Goal: Information Seeking & Learning: Learn about a topic

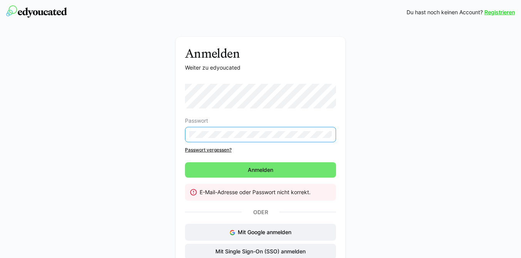
scroll to position [31, 0]
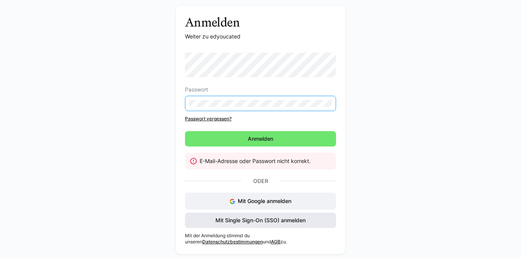
click at [280, 219] on span "Mit Single Sign-On (SSO) anmelden" at bounding box center [260, 221] width 92 height 8
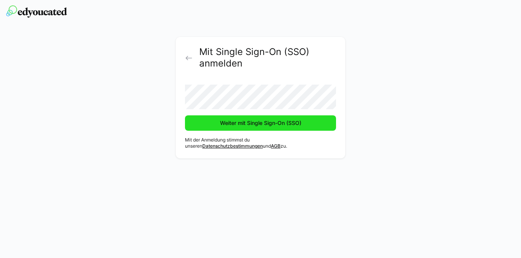
click at [264, 124] on span "Weiter mit Single Sign-On (SSO)" at bounding box center [261, 123] width 84 height 8
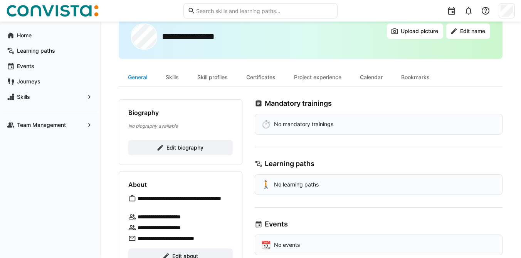
scroll to position [25, 0]
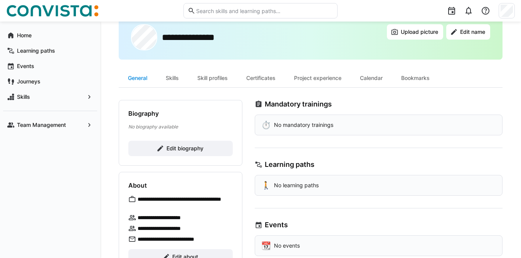
click at [134, 77] on div "General" at bounding box center [138, 78] width 38 height 18
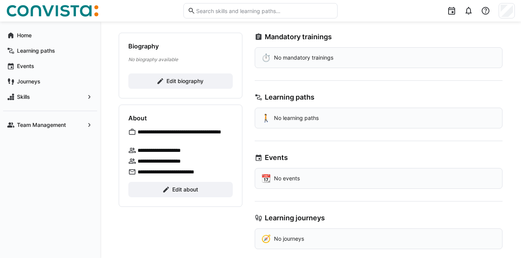
scroll to position [102, 0]
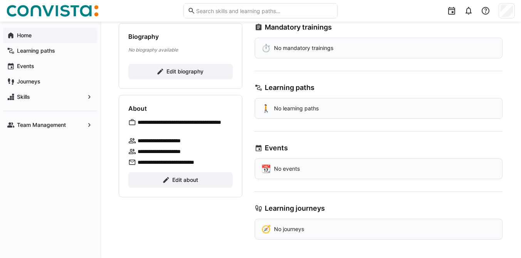
click at [0, 0] on app-navigation-label "Home" at bounding box center [0, 0] width 0 height 0
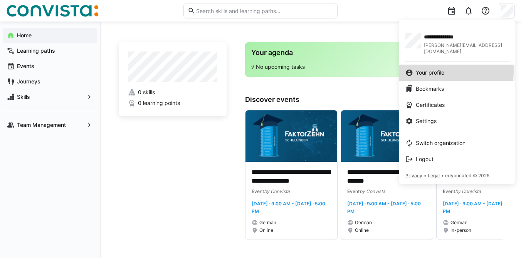
click at [440, 69] on span "Your profile" at bounding box center [430, 73] width 29 height 8
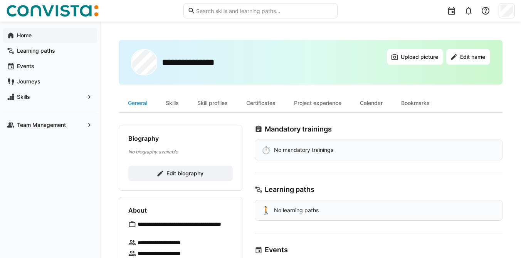
click at [0, 0] on app-navigation-label "Home" at bounding box center [0, 0] width 0 height 0
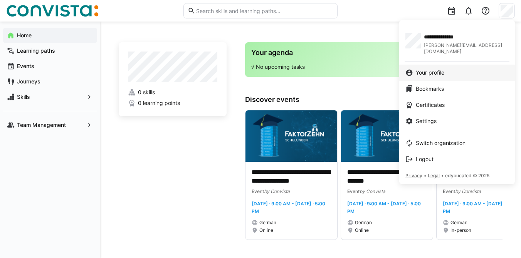
click at [441, 69] on span "Your profile" at bounding box center [430, 73] width 29 height 8
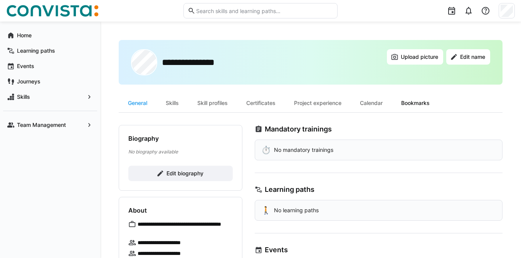
click at [416, 102] on div "Bookmarks" at bounding box center [415, 103] width 47 height 18
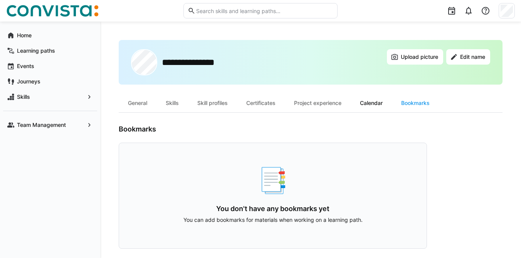
click at [381, 103] on div "Calendar" at bounding box center [370, 103] width 41 height 18
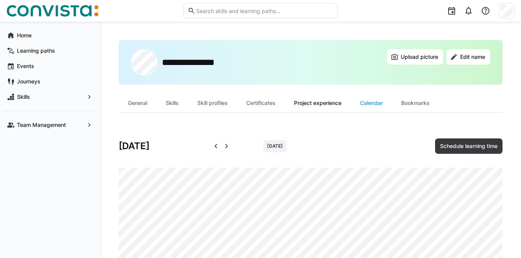
click at [334, 102] on div "Project experience" at bounding box center [318, 103] width 66 height 18
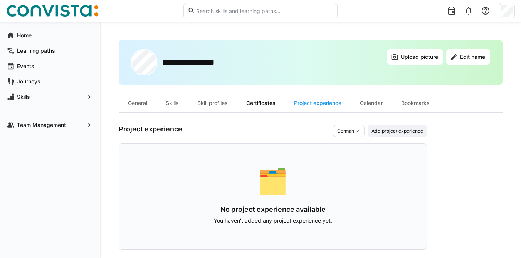
click at [260, 103] on div "Certificates" at bounding box center [261, 103] width 48 height 18
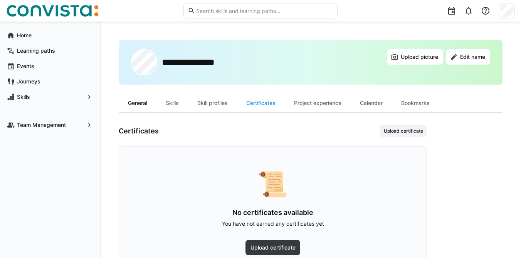
click at [138, 104] on div "General" at bounding box center [138, 103] width 38 height 18
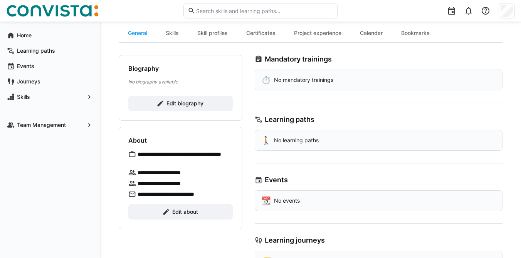
scroll to position [102, 0]
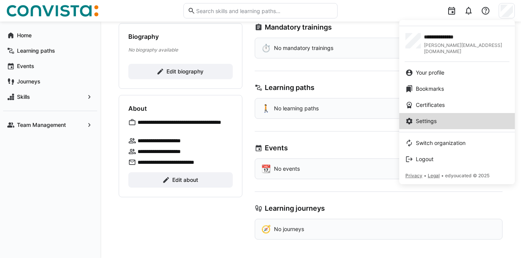
click at [468, 117] on div "Settings" at bounding box center [456, 121] width 103 height 8
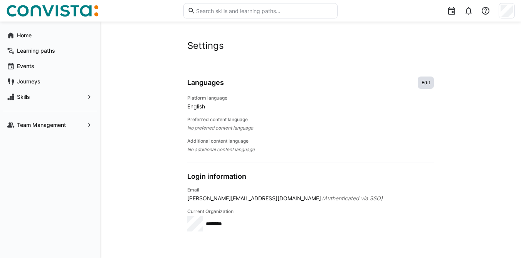
click at [424, 82] on span "Edit" at bounding box center [426, 83] width 10 height 6
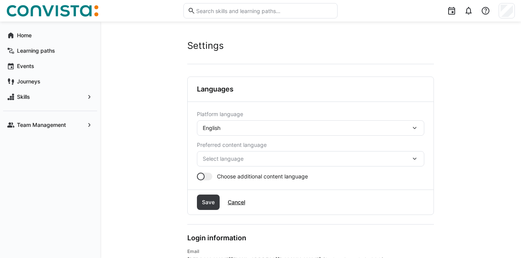
click at [417, 126] on eds-icon at bounding box center [415, 128] width 8 height 8
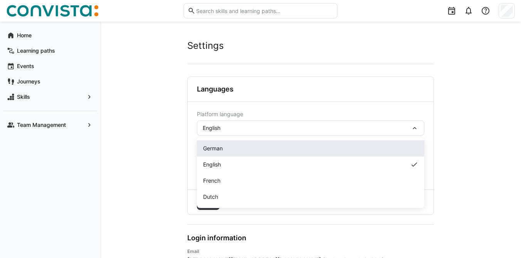
click at [381, 145] on div "German" at bounding box center [310, 149] width 215 height 8
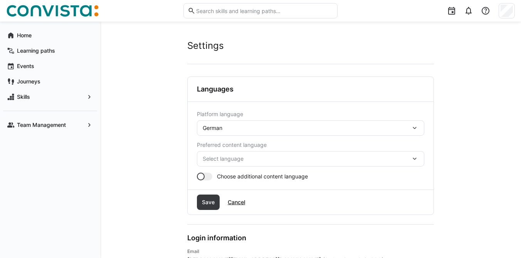
click at [416, 160] on eds-icon at bounding box center [415, 159] width 8 height 8
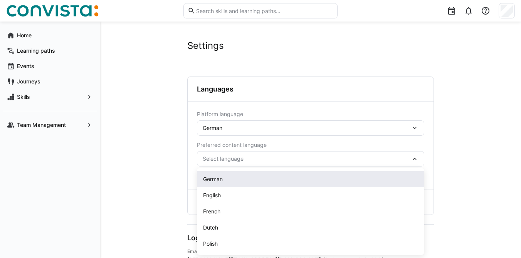
click at [384, 175] on div "German" at bounding box center [310, 179] width 227 height 16
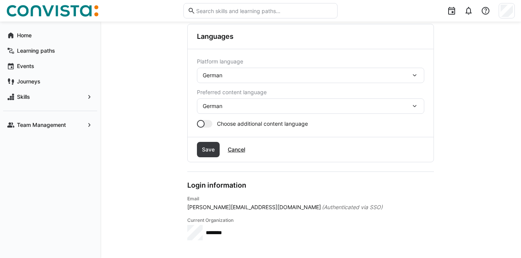
scroll to position [54, 0]
click at [207, 146] on span "Save" at bounding box center [208, 149] width 15 height 8
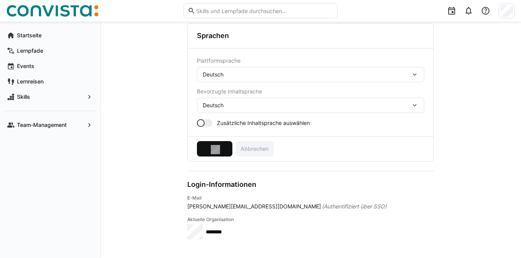
scroll to position [0, 0]
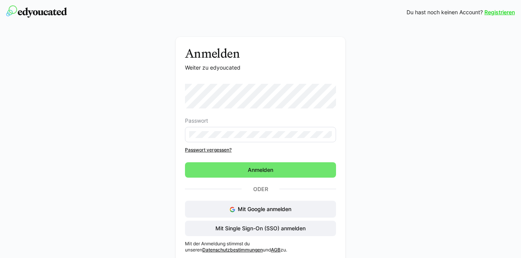
scroll to position [8, 0]
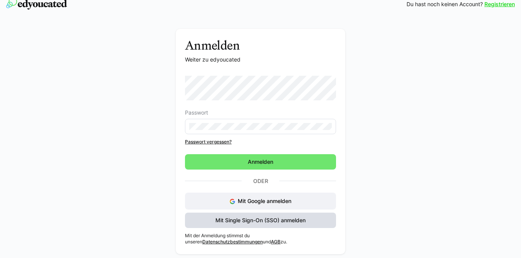
click at [308, 217] on span "Mit Single Sign-On (SSO) anmelden" at bounding box center [260, 220] width 151 height 15
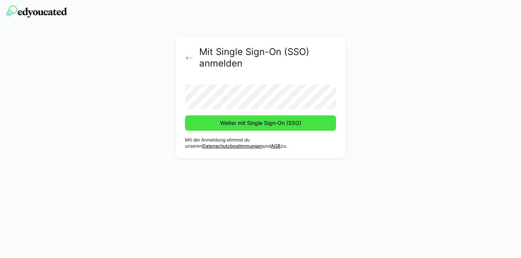
click at [240, 124] on span "Weiter mit Single Sign-On (SSO)" at bounding box center [261, 123] width 84 height 8
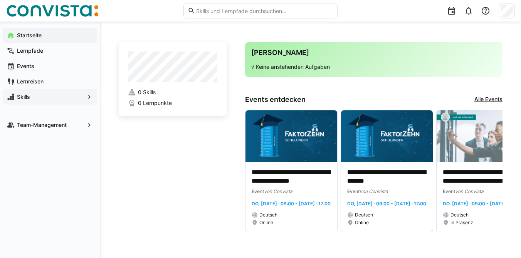
click at [35, 94] on span "Skills" at bounding box center [50, 97] width 69 height 8
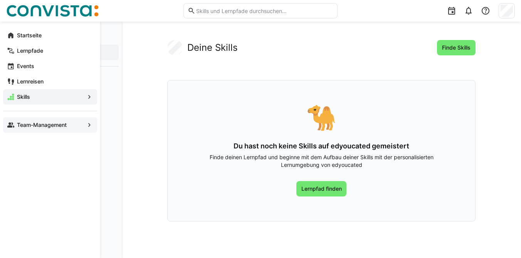
click at [75, 125] on span "Team-Management" at bounding box center [50, 125] width 69 height 8
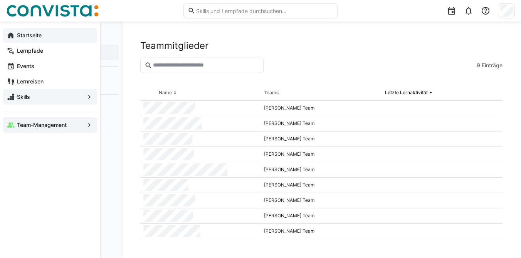
click at [10, 37] on eds-icon at bounding box center [11, 36] width 8 height 8
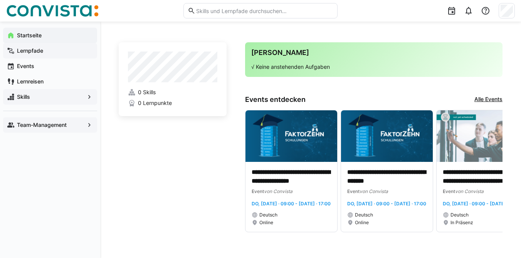
click at [0, 0] on app-navigation-label "Lernpfade" at bounding box center [0, 0] width 0 height 0
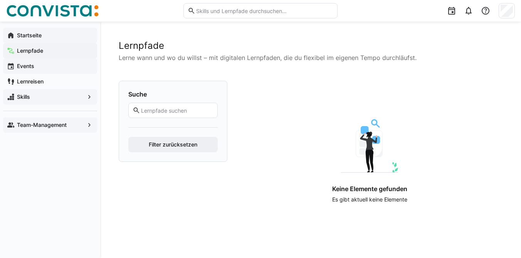
click at [0, 0] on app-navigation-label "Events" at bounding box center [0, 0] width 0 height 0
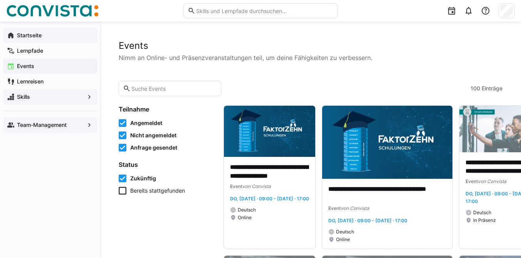
click at [73, 123] on span "Team-Management" at bounding box center [50, 125] width 69 height 8
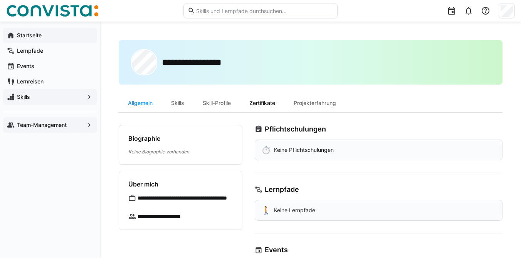
click at [275, 104] on div "Zertifikate" at bounding box center [262, 103] width 44 height 18
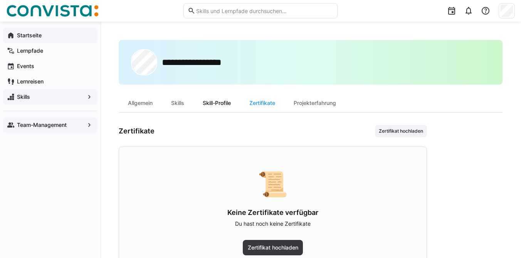
click at [217, 101] on div "Skill-Profile" at bounding box center [216, 103] width 47 height 18
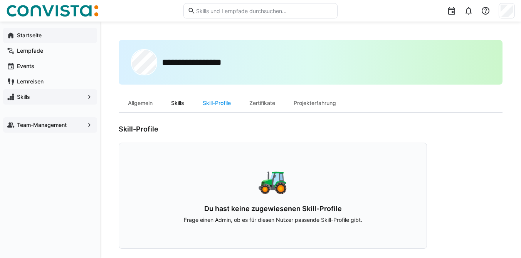
click at [176, 104] on div "Skills" at bounding box center [178, 103] width 32 height 18
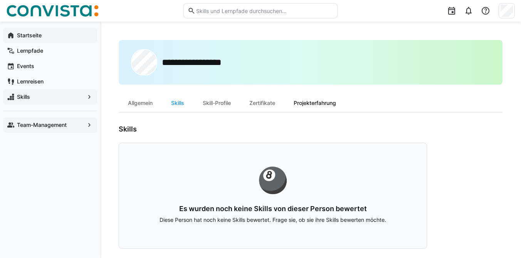
click at [312, 103] on div "Projekterfahrung" at bounding box center [314, 103] width 61 height 18
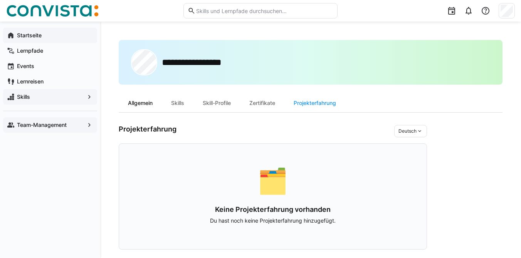
click at [138, 101] on div "Allgemein" at bounding box center [140, 103] width 43 height 18
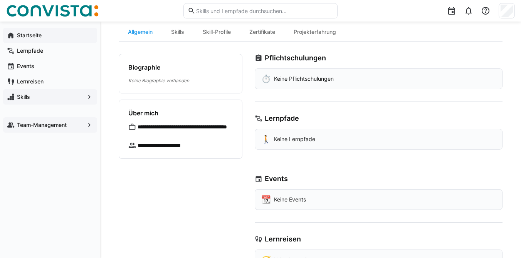
scroll to position [102, 0]
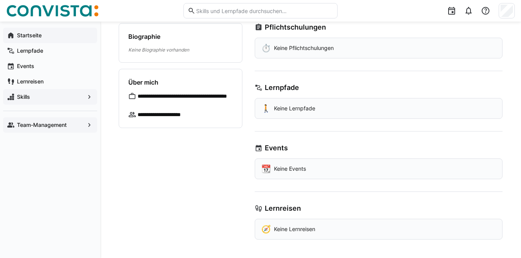
click at [0, 0] on app-navigation-label "Startseite" at bounding box center [0, 0] width 0 height 0
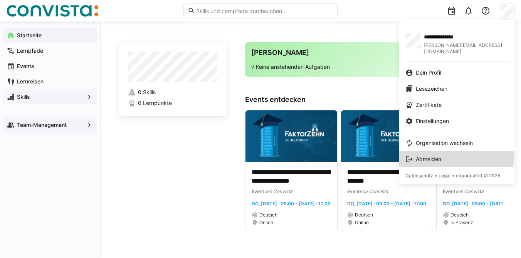
click at [434, 156] on span "Abmelden" at bounding box center [428, 160] width 25 height 8
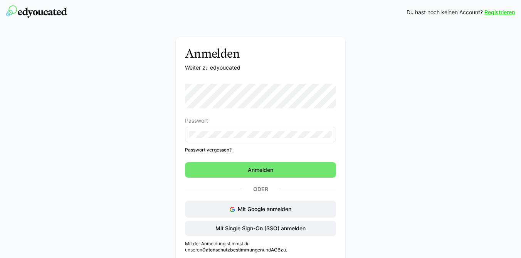
click at [113, 56] on div "Anmelden Weiter zu edyoucated Passwort Passwort vergessen? Anmelden Oder Mit Go…" at bounding box center [261, 152] width 434 height 230
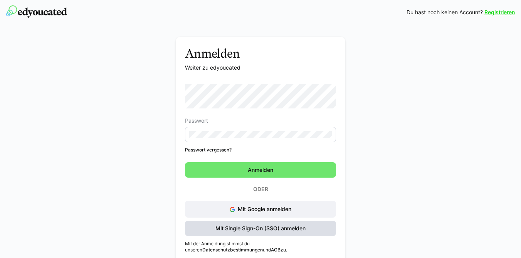
click at [279, 229] on span "Mit Single Sign-On (SSO) anmelden" at bounding box center [260, 229] width 92 height 8
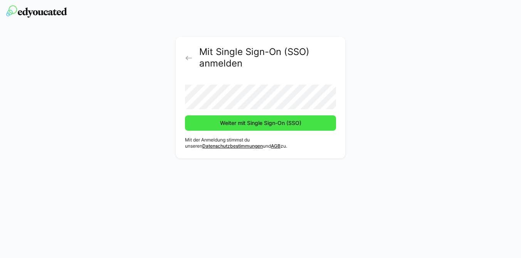
click at [240, 124] on span "Weiter mit Single Sign-On (SSO)" at bounding box center [261, 123] width 84 height 8
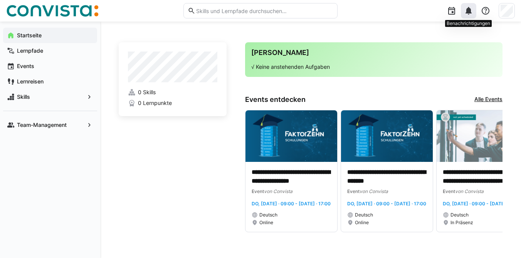
click at [466, 13] on eds-icon at bounding box center [468, 10] width 9 height 9
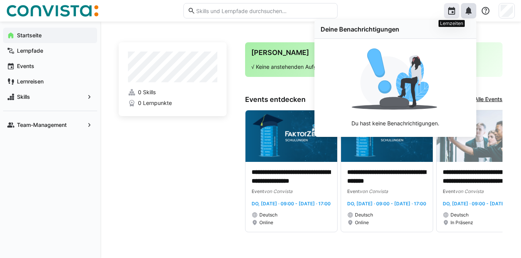
click at [453, 13] on eds-icon at bounding box center [451, 10] width 9 height 9
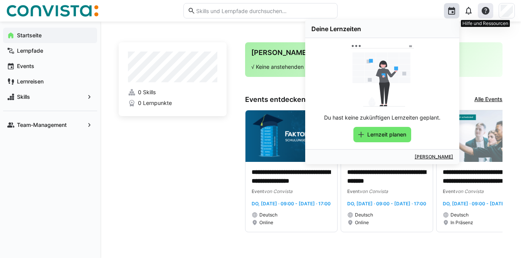
click at [485, 9] on eds-icon at bounding box center [485, 10] width 9 height 9
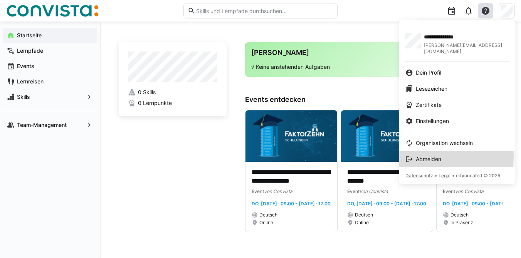
click at [445, 156] on div "Abmelden" at bounding box center [456, 160] width 103 height 8
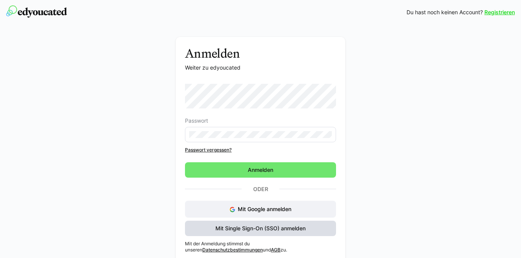
click at [291, 230] on span "Mit Single Sign-On (SSO) anmelden" at bounding box center [260, 229] width 92 height 8
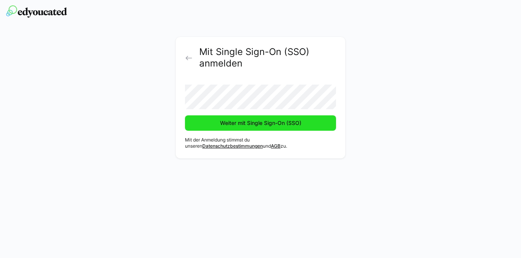
click at [254, 128] on span "Weiter mit Single Sign-On (SSO)" at bounding box center [260, 123] width 151 height 15
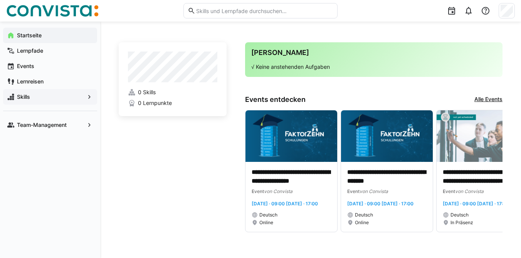
click at [85, 98] on div "Skills" at bounding box center [50, 96] width 94 height 15
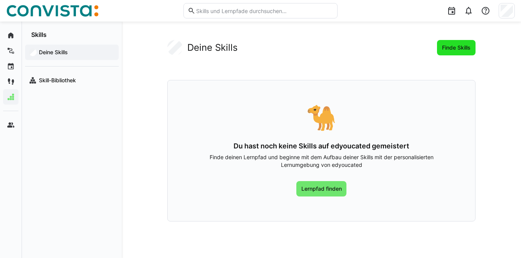
click at [457, 49] on span "Finde Skills" at bounding box center [456, 48] width 31 height 8
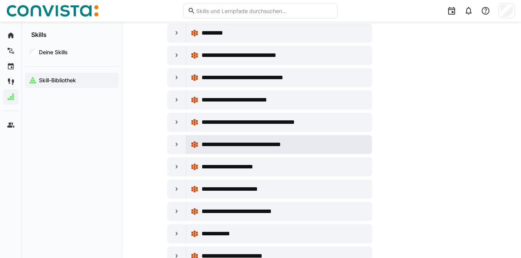
scroll to position [170, 0]
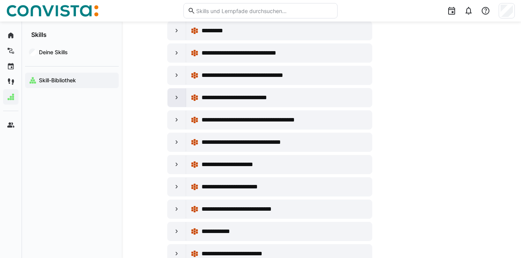
click at [174, 97] on eds-icon at bounding box center [177, 98] width 8 height 8
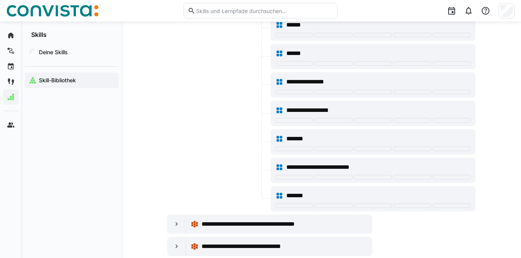
scroll to position [579, 0]
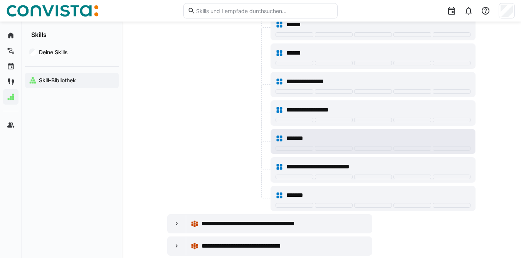
click at [280, 138] on eds-icon at bounding box center [279, 139] width 8 height 8
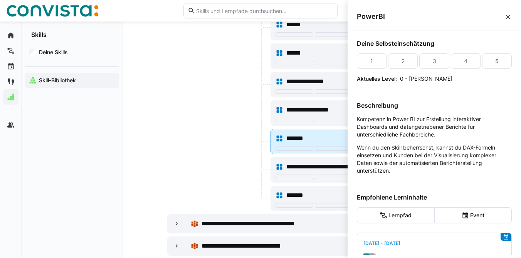
click at [289, 138] on span "*******" at bounding box center [298, 138] width 24 height 9
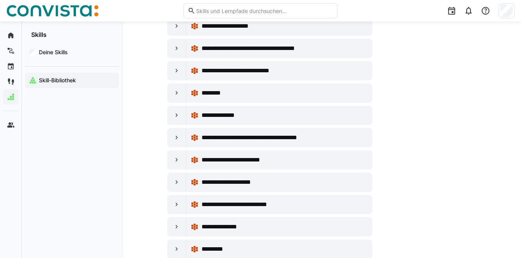
scroll to position [4841, 0]
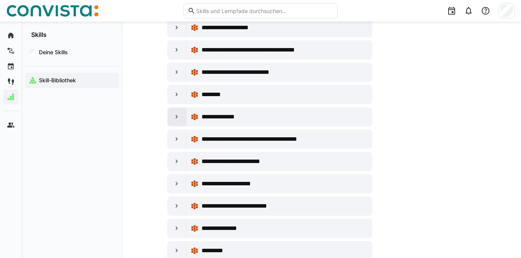
click at [174, 114] on eds-icon at bounding box center [177, 117] width 8 height 8
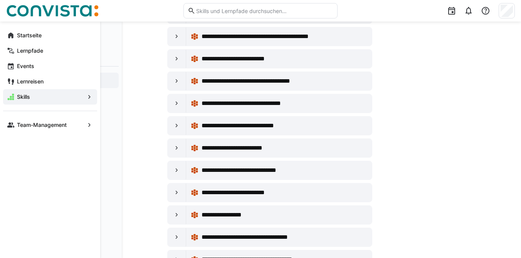
scroll to position [3751, 0]
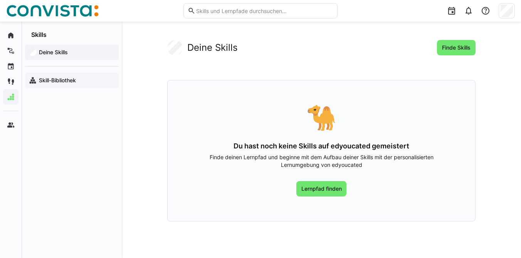
click at [0, 0] on app-navigation-label "Skill-Bibliothek" at bounding box center [0, 0] width 0 height 0
